Goal: Task Accomplishment & Management: Use online tool/utility

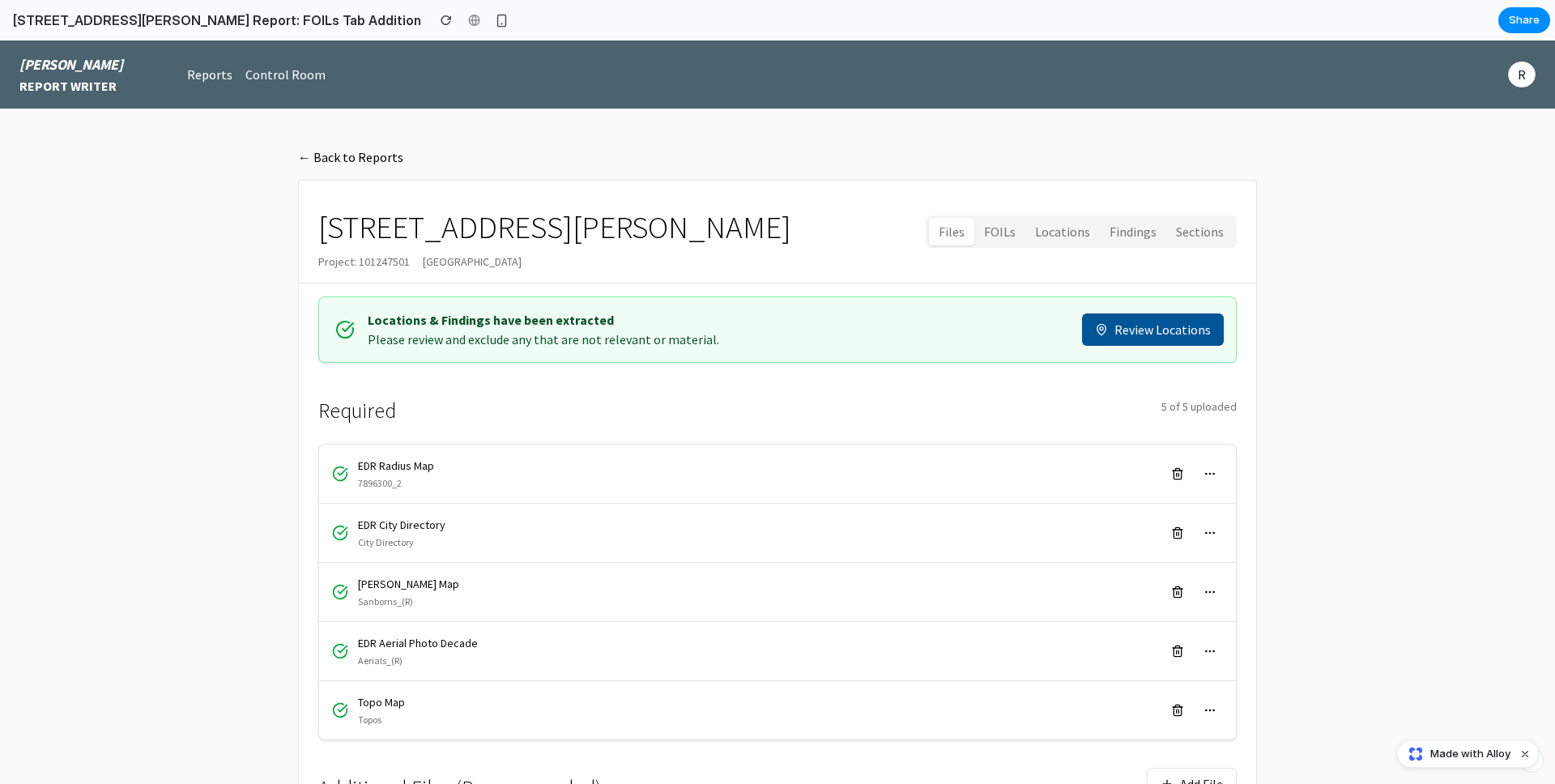
click at [1148, 331] on button "Review Locations" at bounding box center [1153, 330] width 142 height 32
click at [1146, 316] on button "Review Locations" at bounding box center [1153, 330] width 142 height 32
click at [1186, 238] on button "Sections" at bounding box center [1199, 232] width 67 height 28
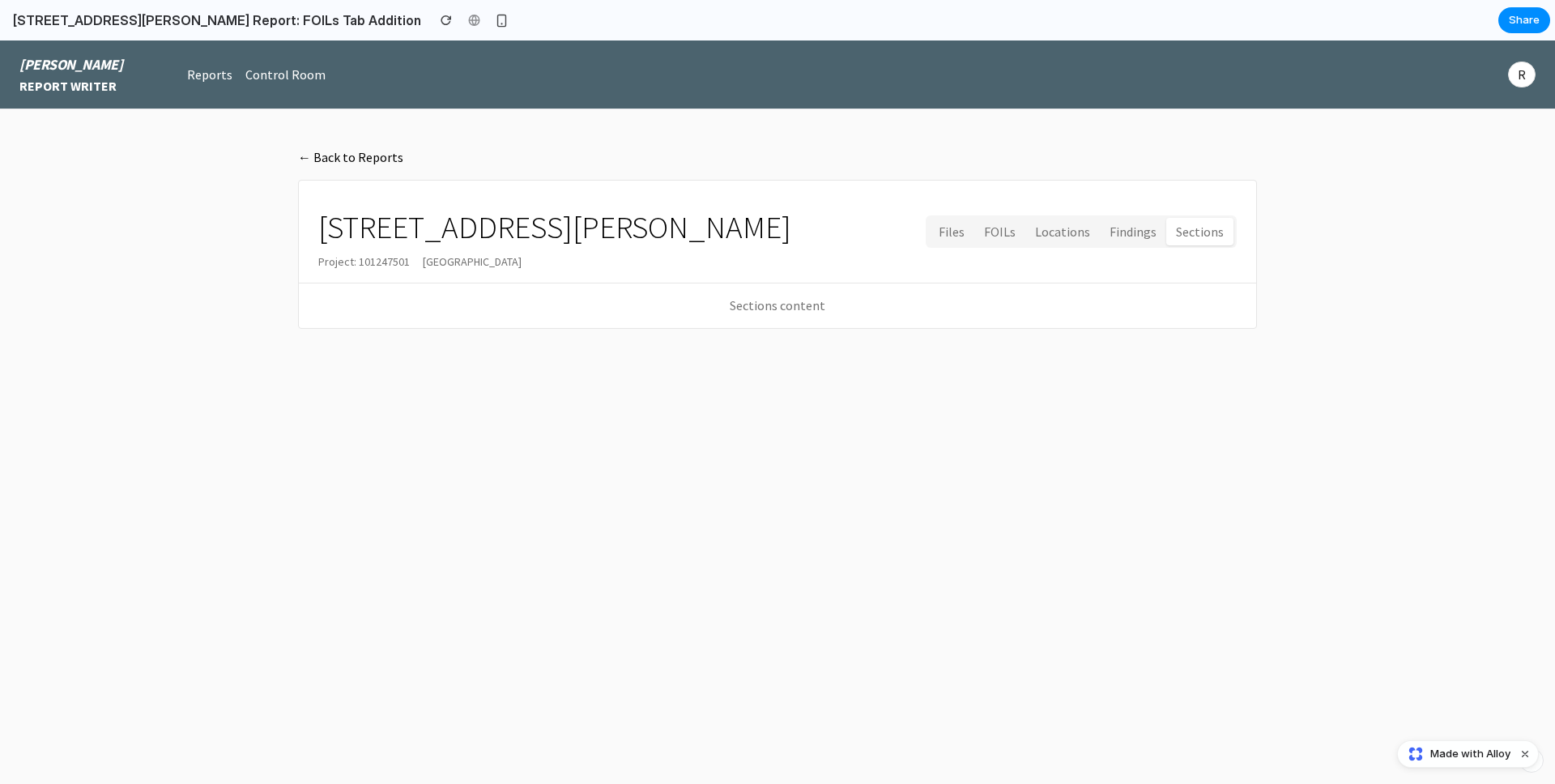
click at [1124, 231] on button "Findings" at bounding box center [1133, 232] width 66 height 28
click at [1074, 234] on button "Locations" at bounding box center [1062, 232] width 74 height 28
click at [1020, 233] on button "FOILs" at bounding box center [1000, 232] width 51 height 28
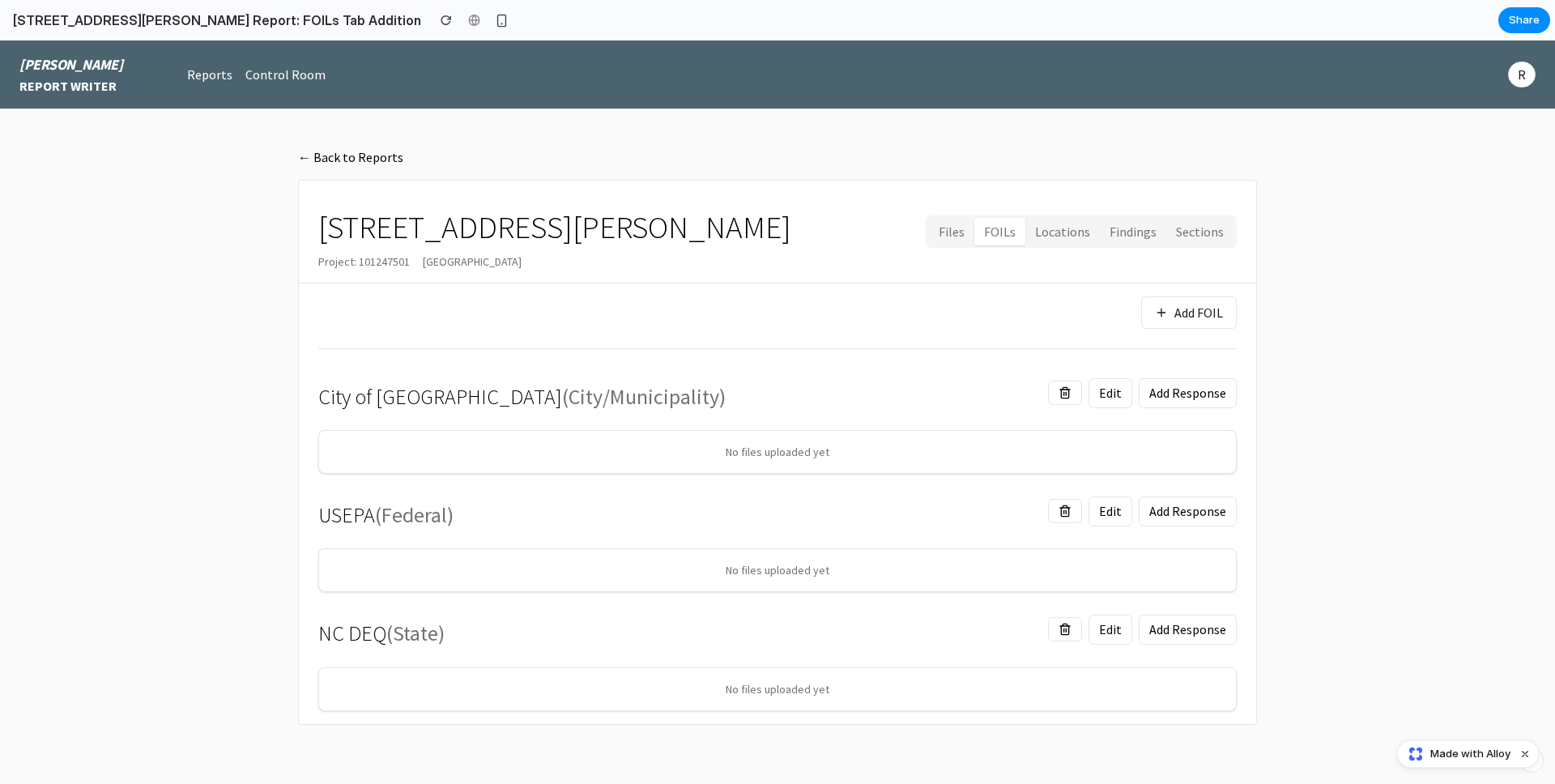
click at [963, 233] on button "Files" at bounding box center [951, 232] width 45 height 28
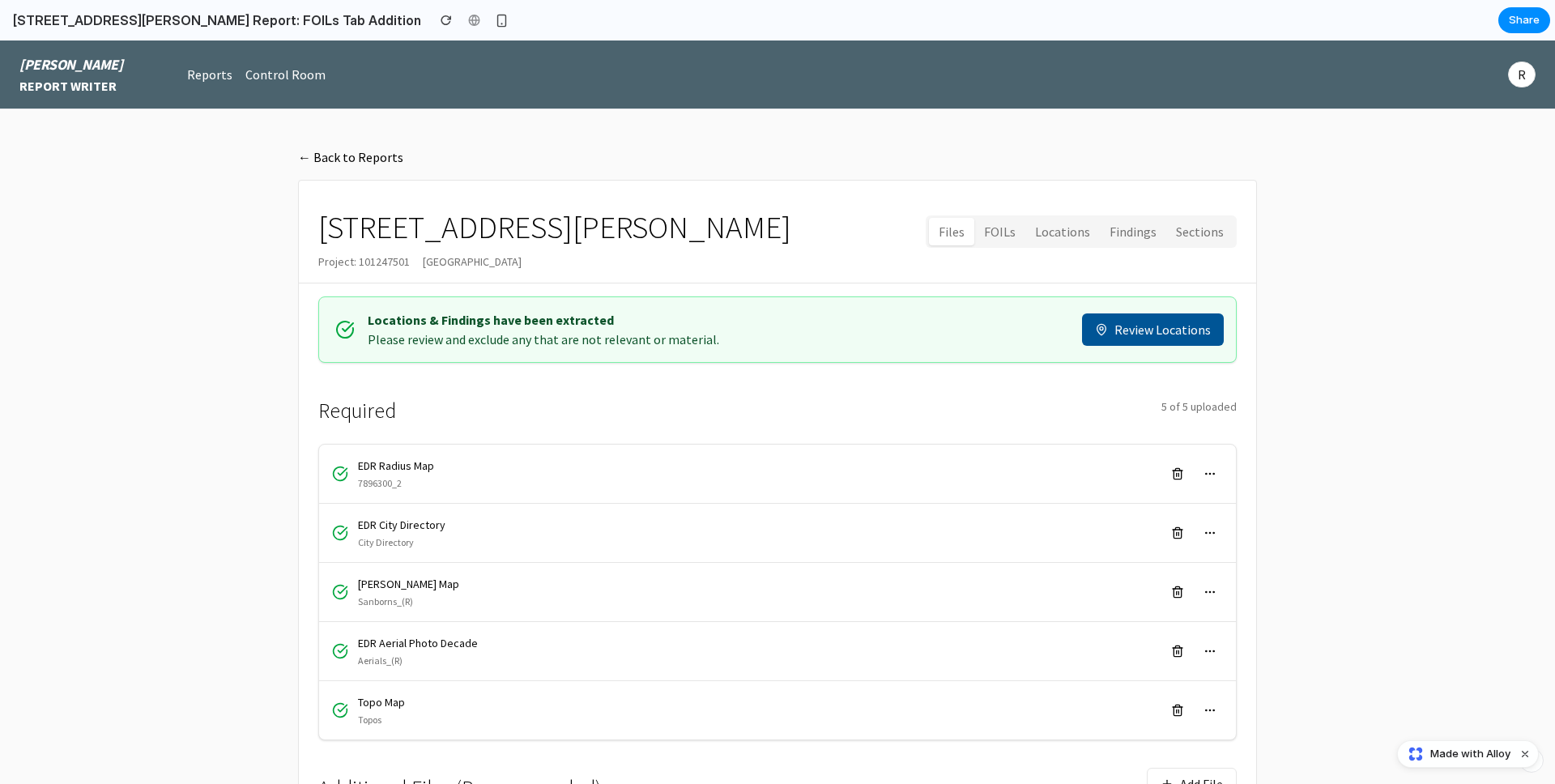
scroll to position [380, 0]
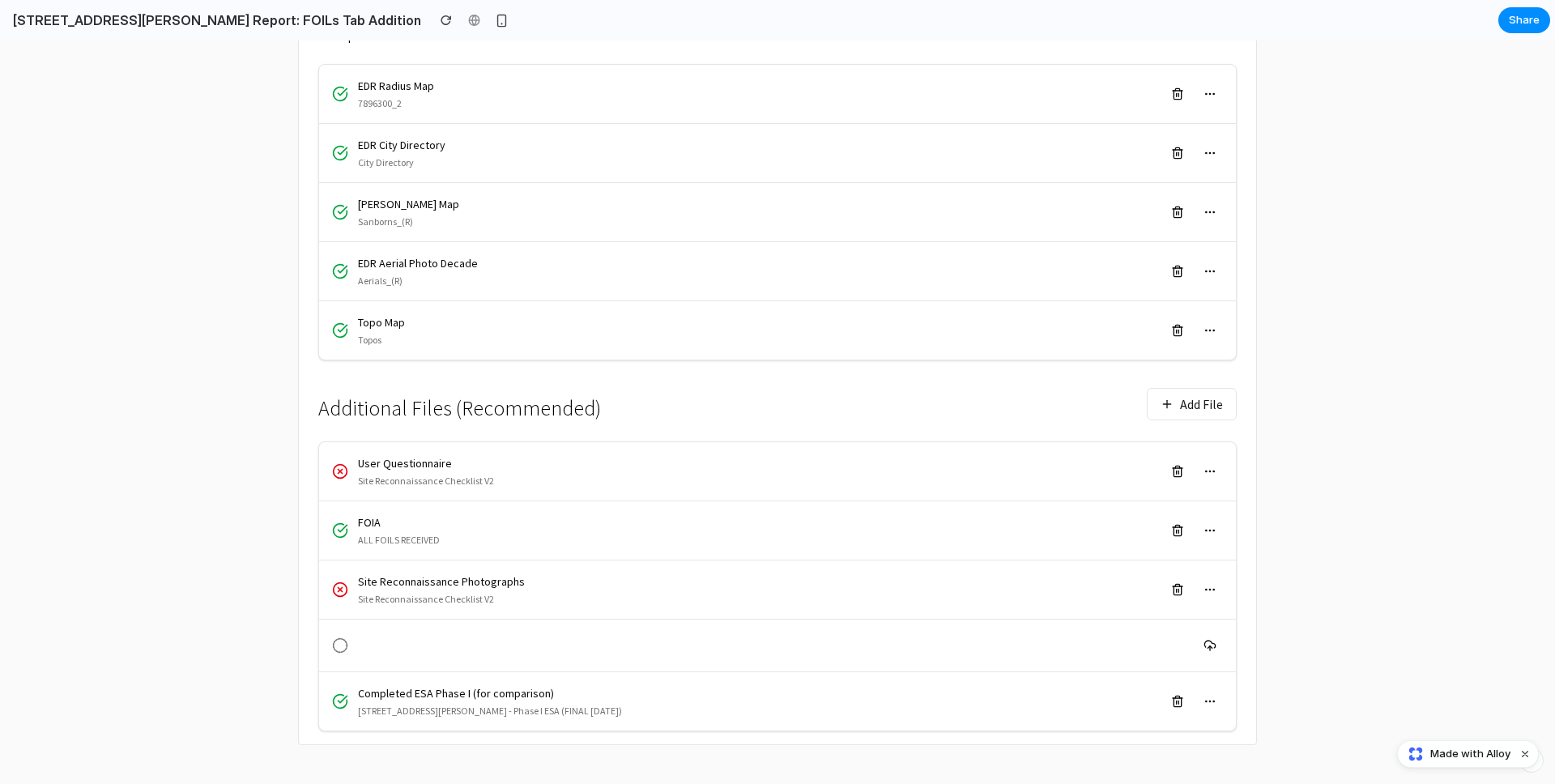
click at [388, 459] on div "User Questionnaire" at bounding box center [426, 463] width 136 height 16
click at [410, 469] on div "User Questionnaire" at bounding box center [426, 463] width 136 height 16
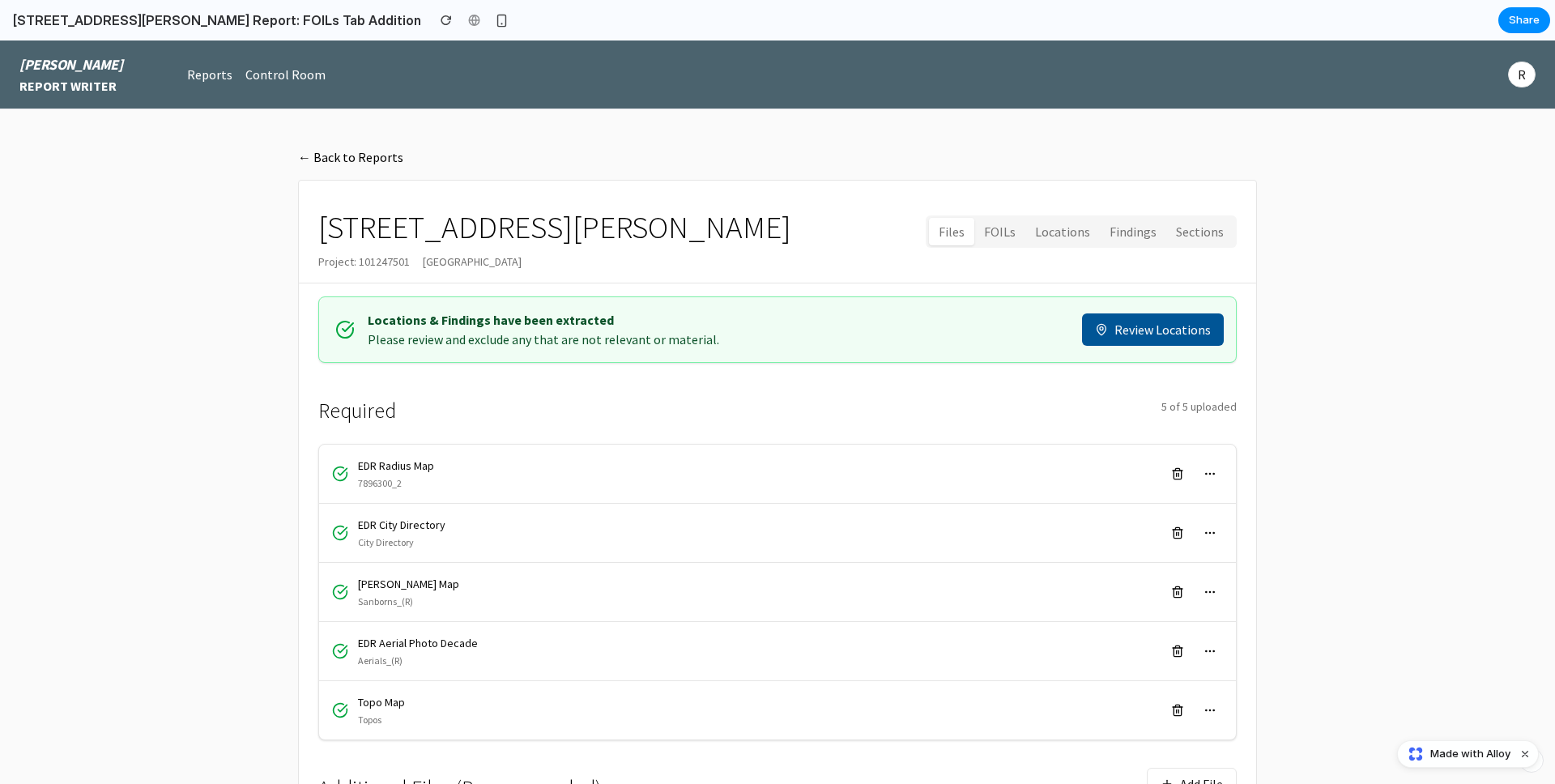
click at [1009, 237] on button "FOILs" at bounding box center [1000, 232] width 51 height 28
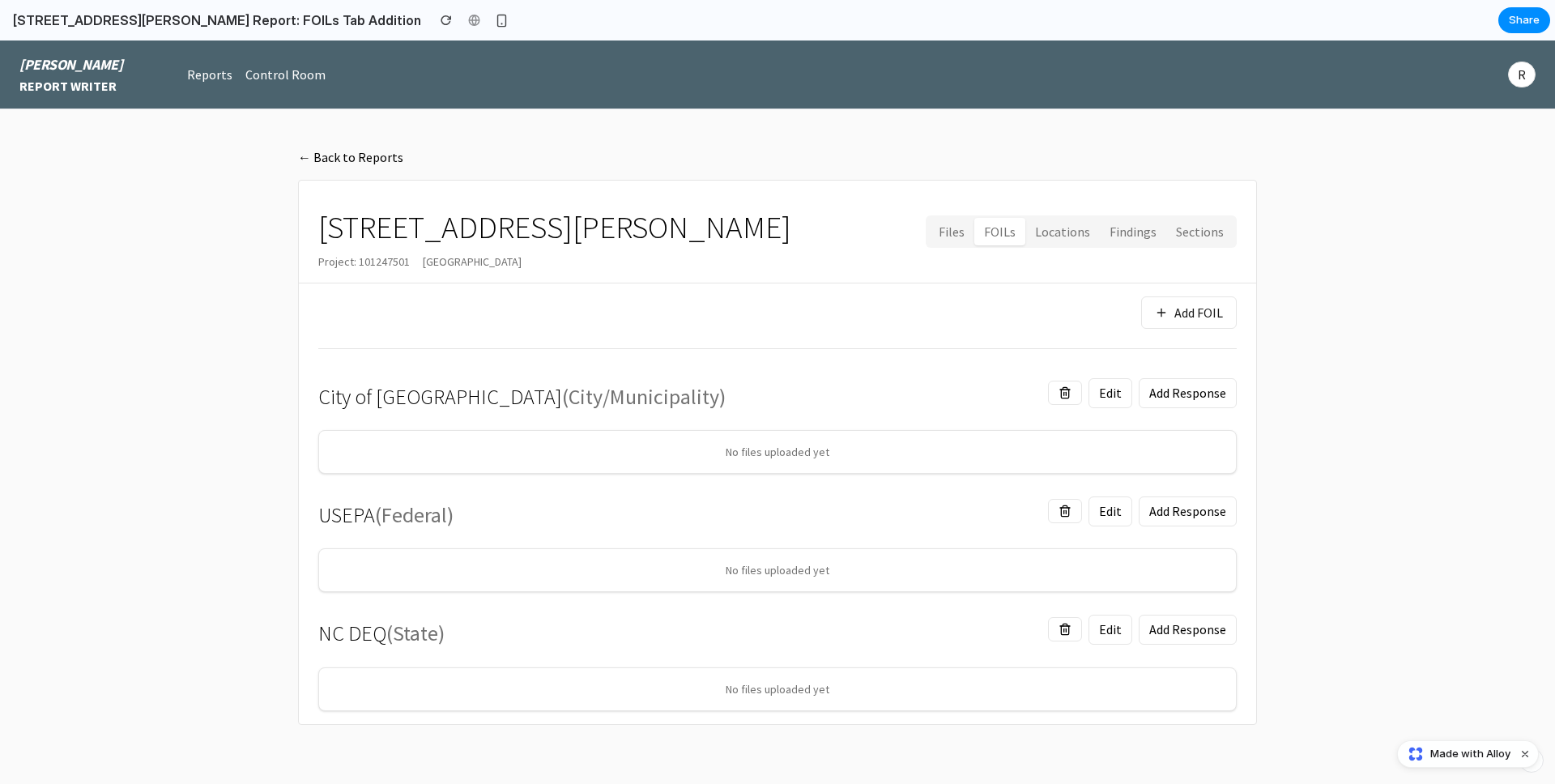
click at [1055, 237] on button "Locations" at bounding box center [1062, 232] width 74 height 28
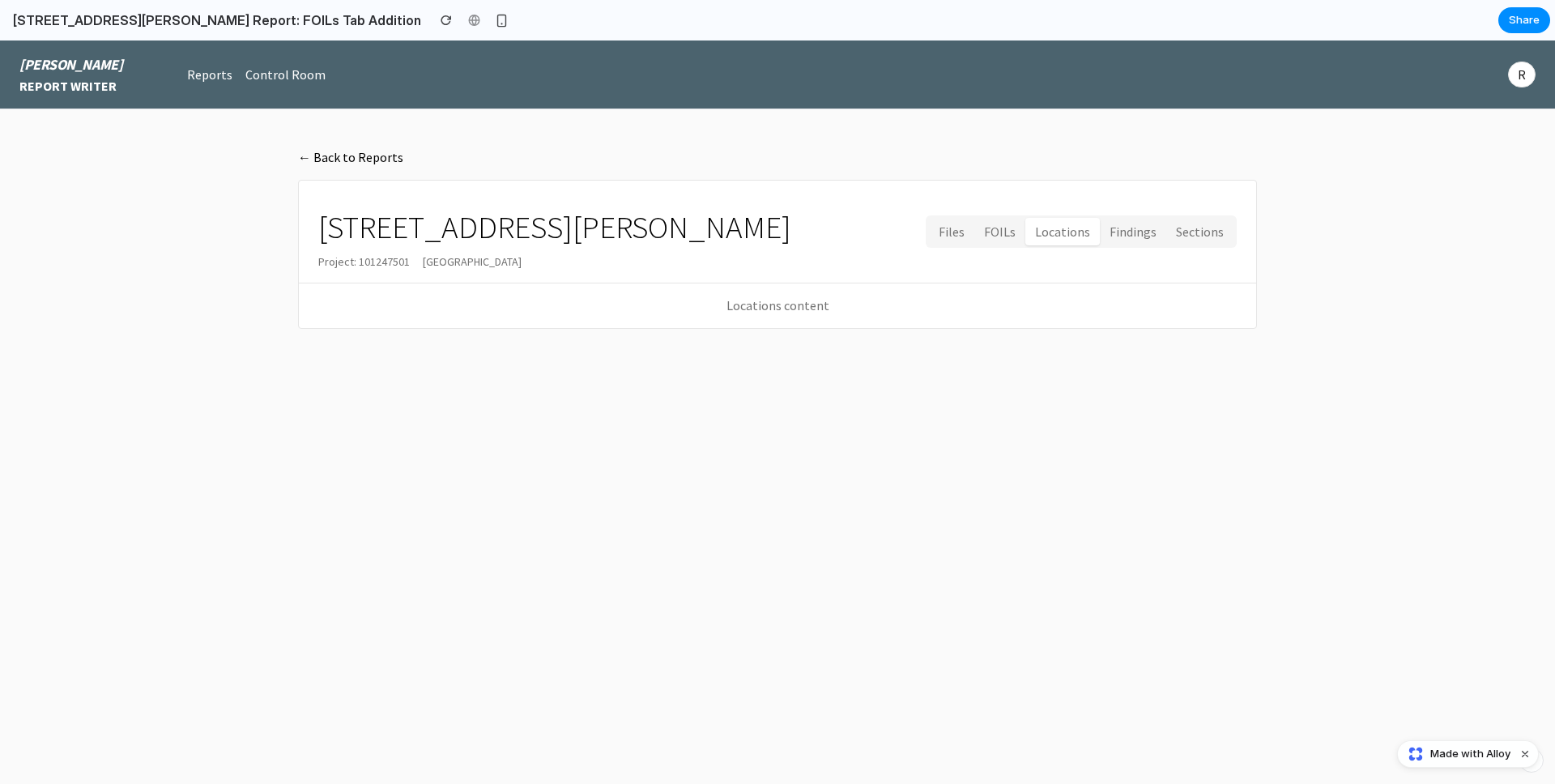
click at [1117, 228] on button "Findings" at bounding box center [1133, 232] width 66 height 28
click at [1202, 229] on button "Sections" at bounding box center [1199, 232] width 67 height 28
click at [1044, 239] on button "Locations" at bounding box center [1062, 232] width 74 height 28
click at [922, 239] on div "[STREET_ADDRESS][PERSON_NAME] Project: 101247501 [GEOGRAPHIC_DATA] Files FOILs …" at bounding box center [777, 231] width 918 height 76
click at [944, 236] on button "Files" at bounding box center [951, 232] width 45 height 28
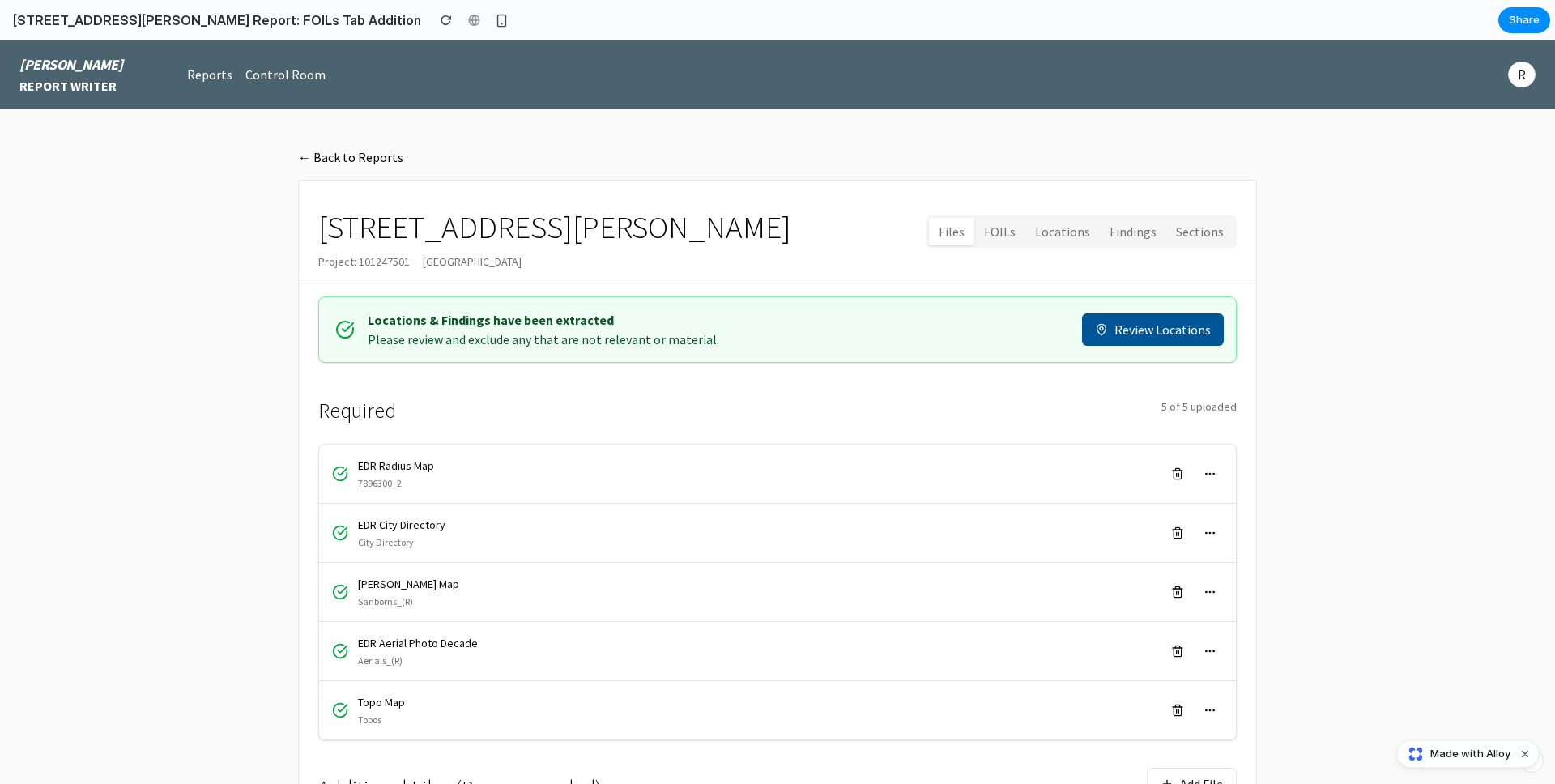
click at [1170, 235] on button "Sections" at bounding box center [1199, 232] width 67 height 28
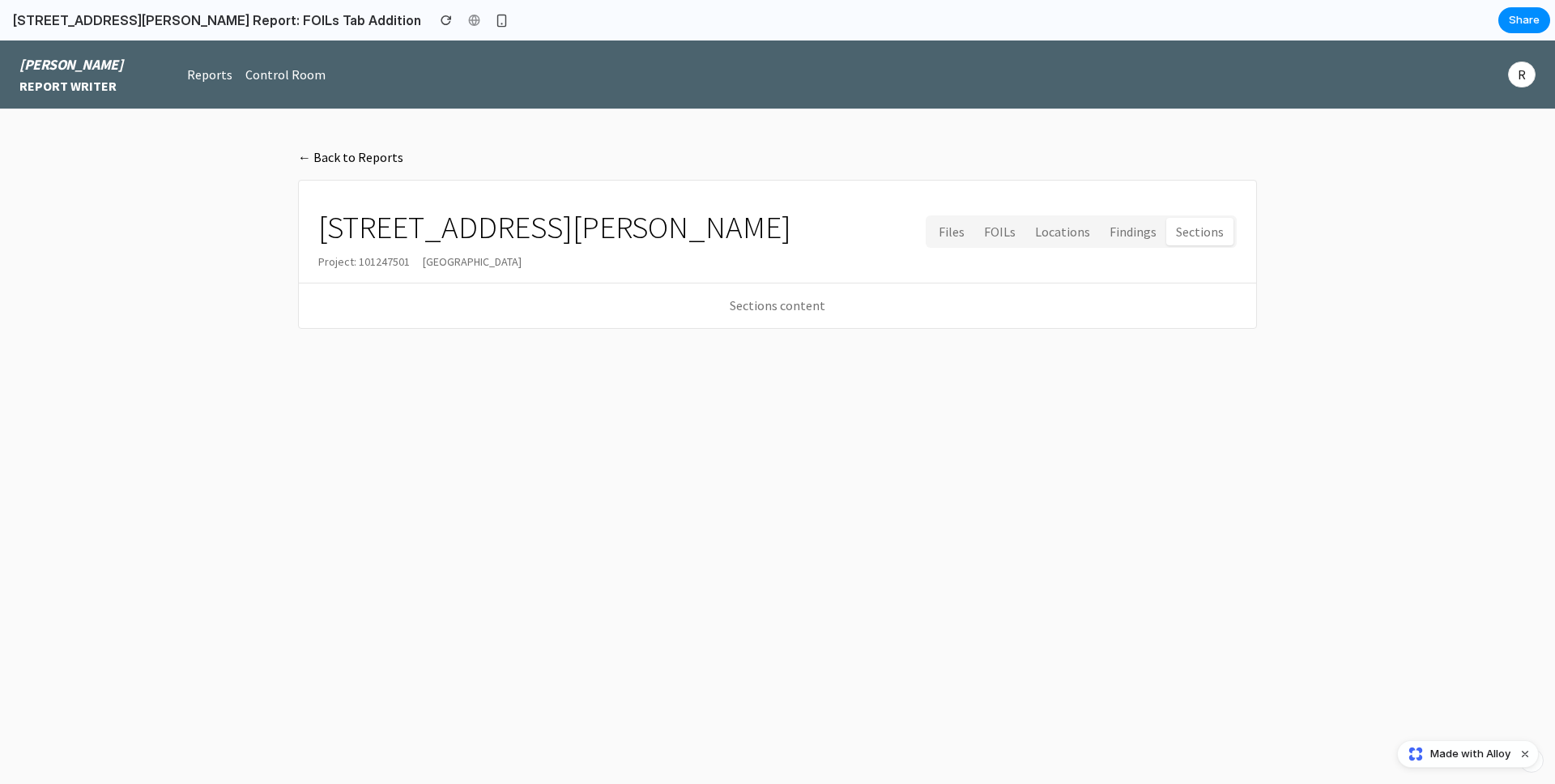
drag, startPoint x: 1124, startPoint y: 234, endPoint x: 1109, endPoint y: 234, distance: 15.0
click at [1125, 234] on button "Findings" at bounding box center [1133, 232] width 66 height 28
click at [974, 241] on button "Files" at bounding box center [951, 232] width 45 height 28
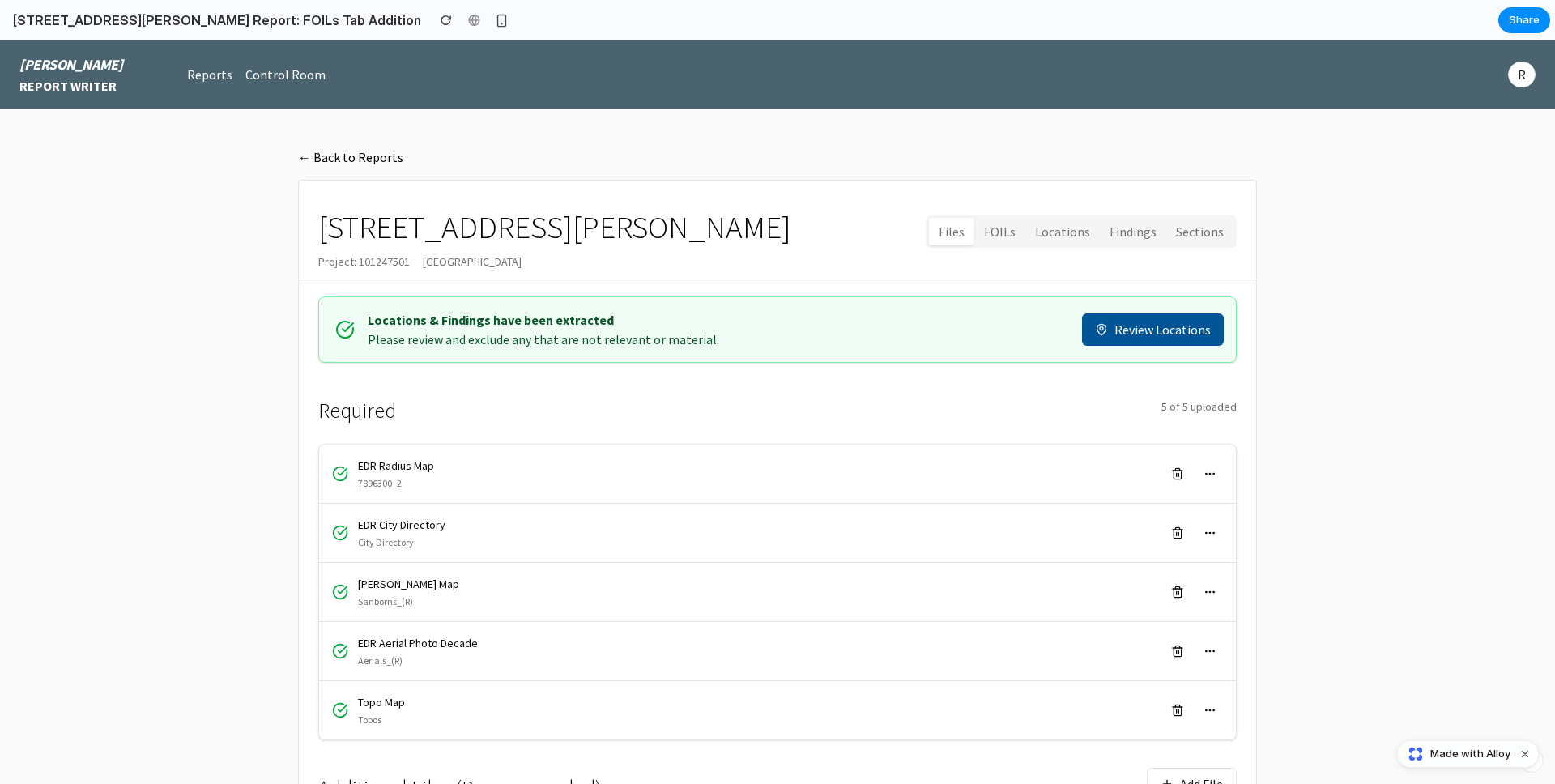
click at [991, 234] on button "FOILs" at bounding box center [1000, 232] width 51 height 28
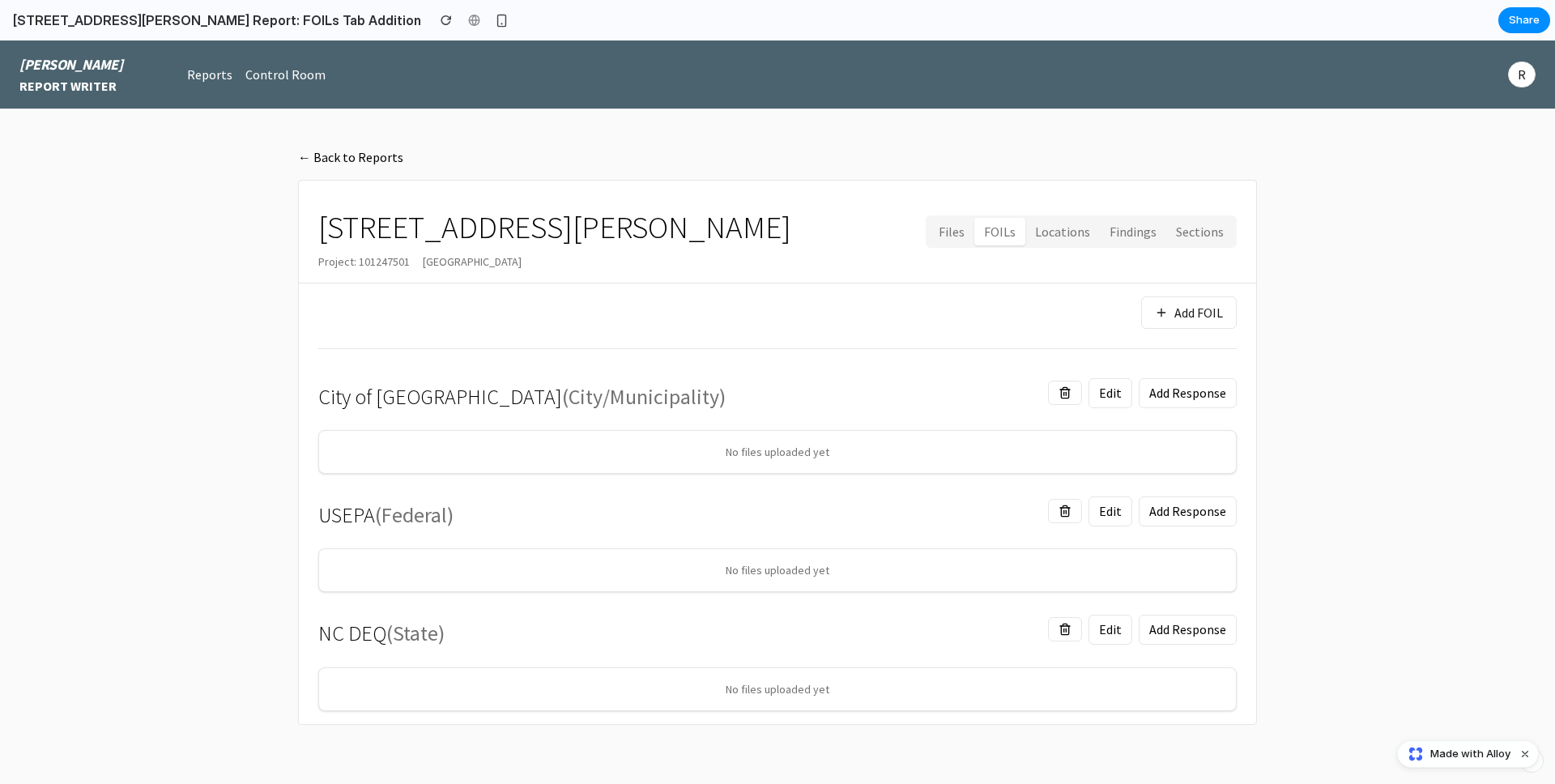
click at [765, 460] on div "No files uploaded yet" at bounding box center [777, 451] width 916 height 42
click at [1124, 390] on button "Edit" at bounding box center [1110, 393] width 43 height 30
click at [1198, 308] on button "Add FOIL" at bounding box center [1189, 313] width 95 height 32
click at [1194, 383] on button "Add Response" at bounding box center [1188, 393] width 98 height 30
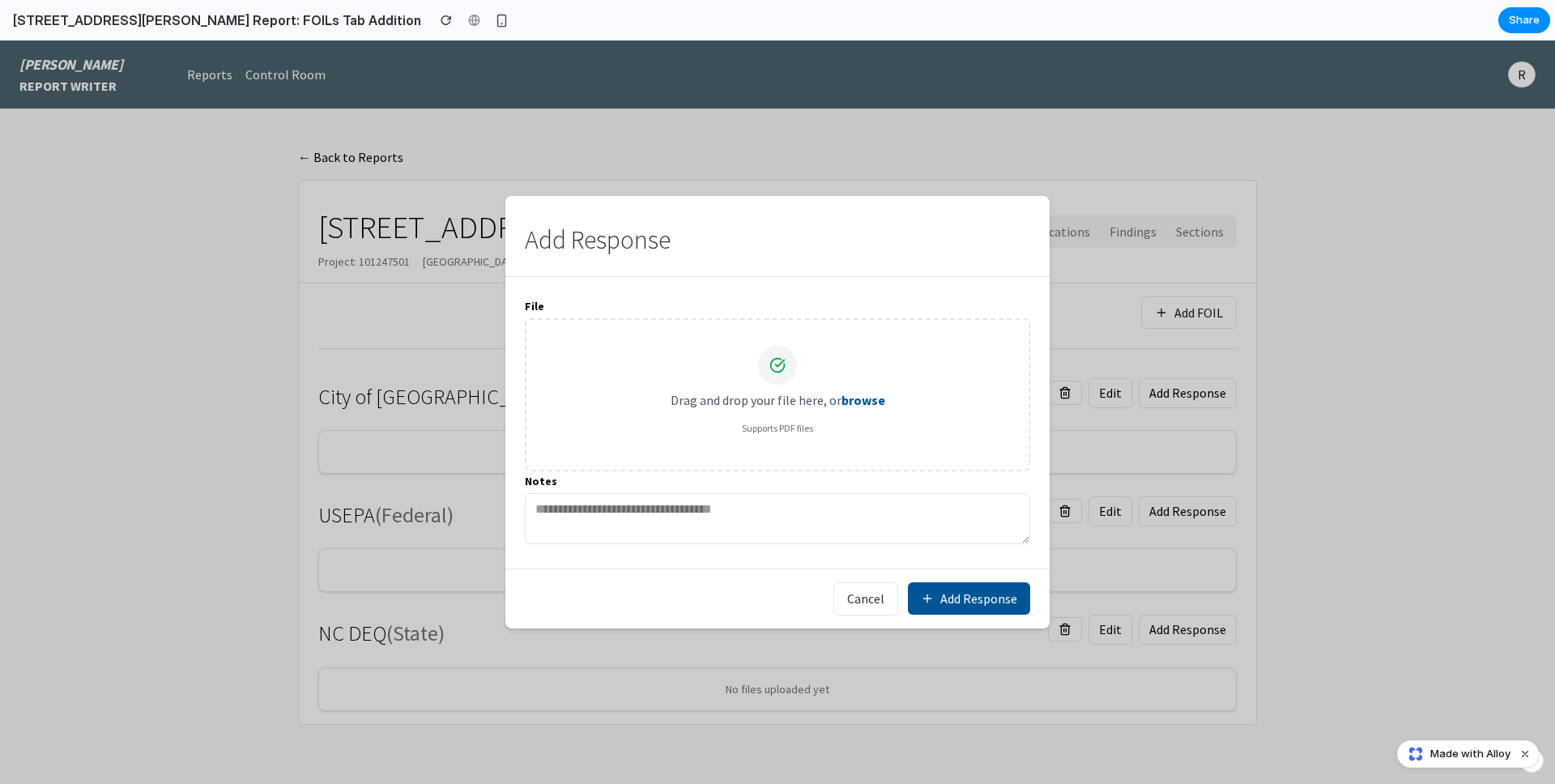
click at [861, 592] on button "Cancel" at bounding box center [866, 598] width 65 height 33
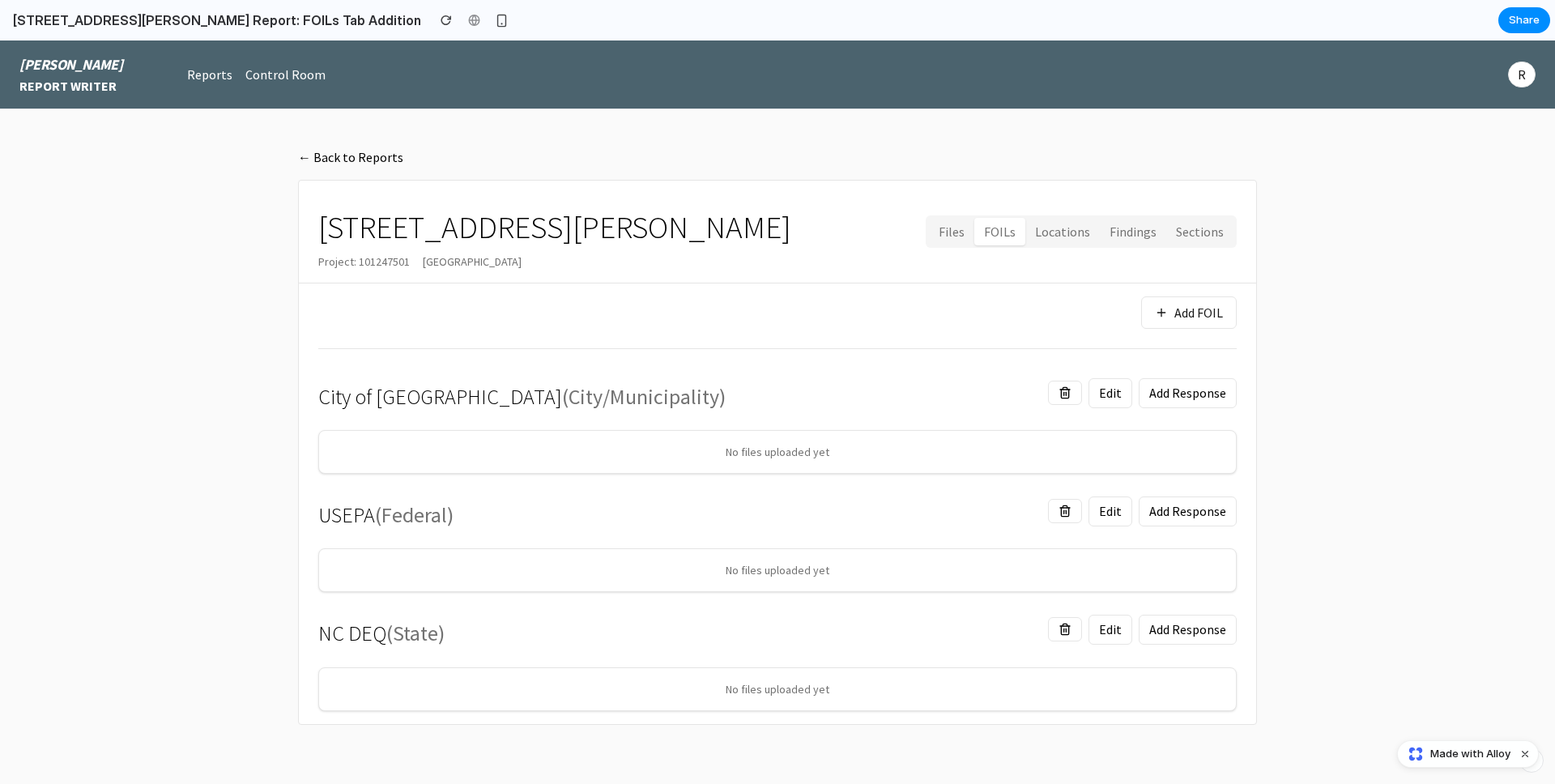
click at [1105, 516] on button "Edit" at bounding box center [1110, 510] width 43 height 30
click at [1104, 633] on button "Edit" at bounding box center [1110, 629] width 43 height 30
click at [1050, 514] on button at bounding box center [1065, 510] width 34 height 24
click at [1109, 508] on button "Edit" at bounding box center [1110, 510] width 43 height 30
click at [1248, 82] on div "[PERSON_NAME] REPORT WRITER Reports Control Room R" at bounding box center [778, 74] width 1516 height 42
